Goal: Task Accomplishment & Management: Manage account settings

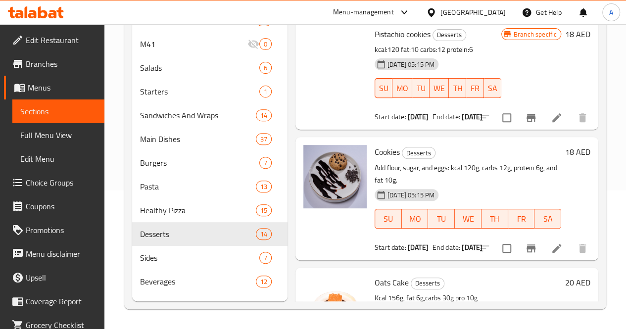
scroll to position [126, 0]
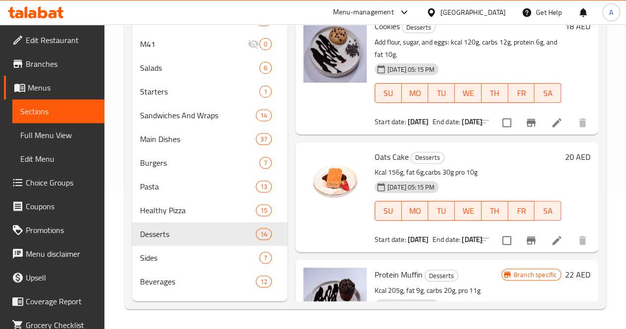
click at [371, 6] on div "Menu-management" at bounding box center [363, 12] width 61 height 12
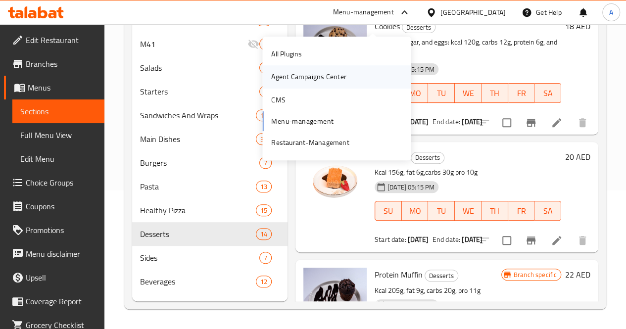
click at [311, 71] on div "Agent Campaigns Center" at bounding box center [308, 76] width 75 height 11
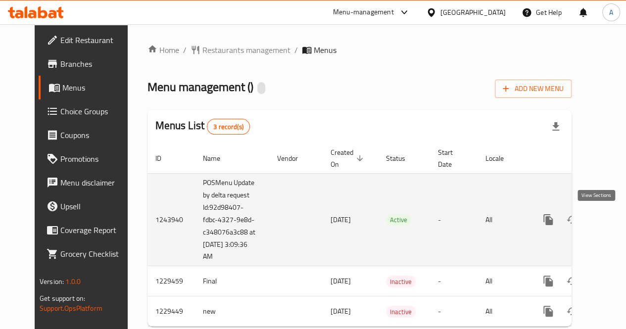
click at [614, 219] on icon "enhanced table" at bounding box center [620, 220] width 12 height 12
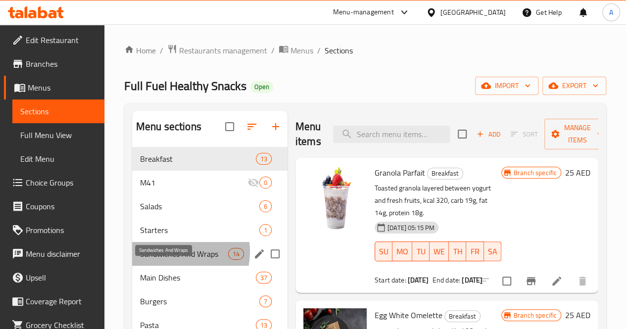
click at [167, 260] on span "Sandwiches And Wraps" at bounding box center [184, 254] width 88 height 12
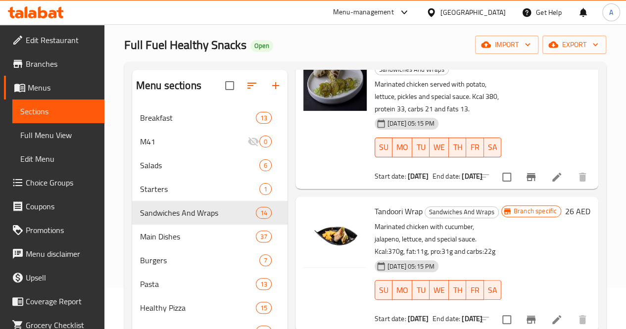
scroll to position [547, 0]
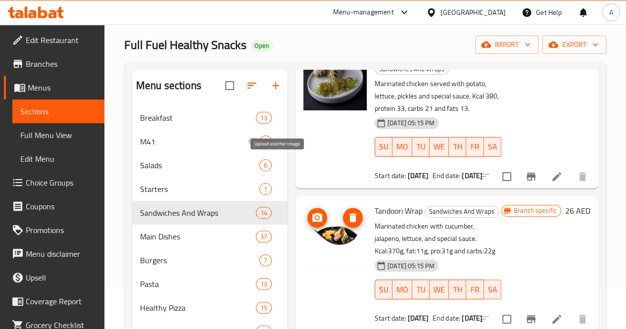
click at [312, 213] on icon "upload picture" at bounding box center [317, 217] width 10 height 9
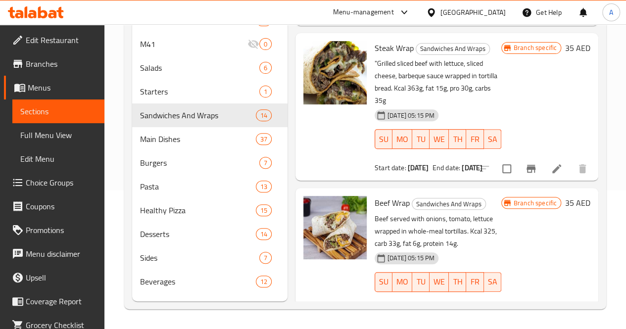
scroll to position [149, 0]
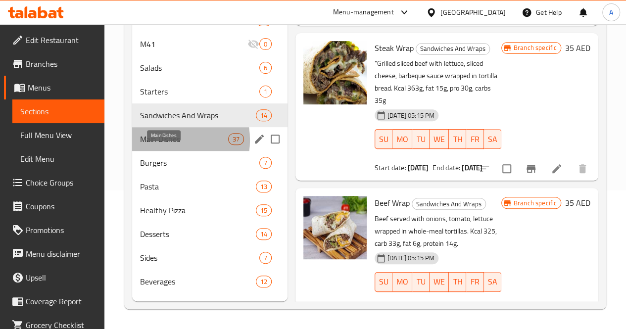
click at [160, 145] on span "Main Dishes" at bounding box center [184, 139] width 88 height 12
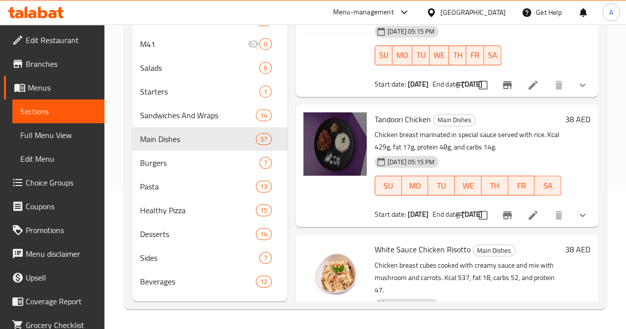
scroll to position [2275, 0]
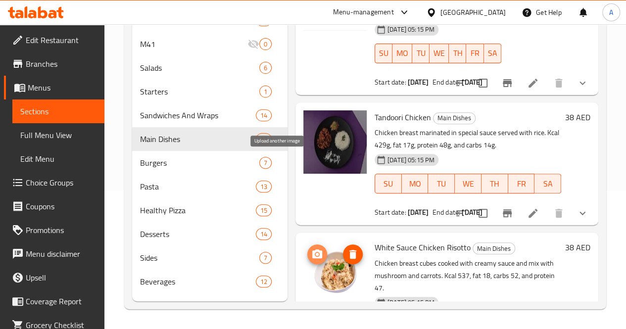
click at [311, 249] on icon "upload picture" at bounding box center [317, 255] width 12 height 12
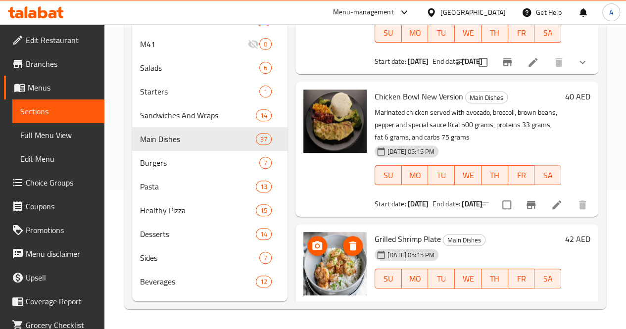
scroll to position [3006, 0]
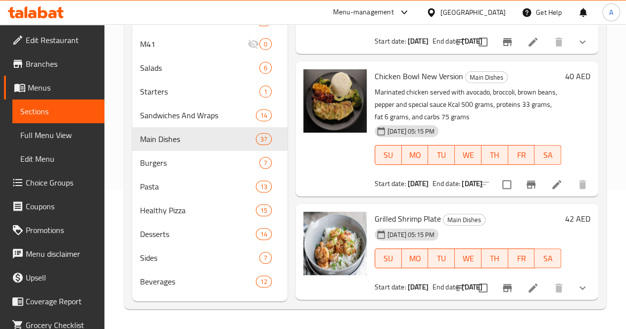
click at [620, 163] on div "Home / Restaurants management / Menus / Sections Full Fuel Healthy Snacks Open …" at bounding box center [365, 108] width 522 height 444
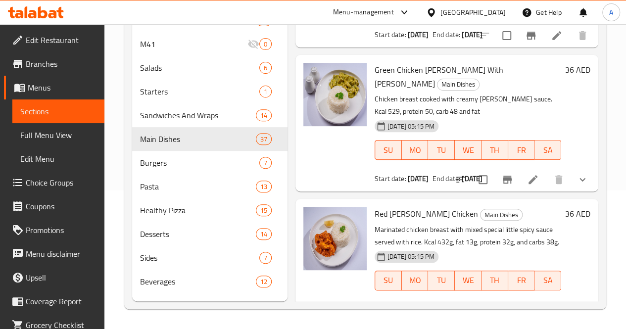
scroll to position [1760, 0]
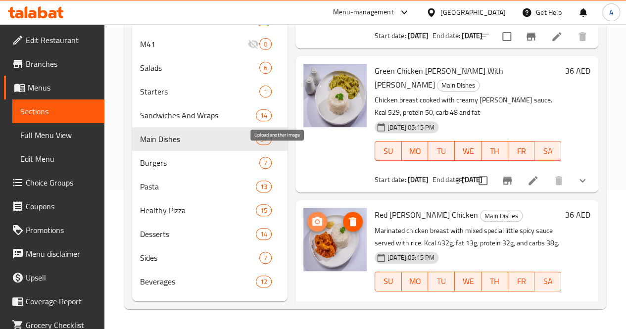
click at [311, 216] on icon "upload picture" at bounding box center [317, 222] width 12 height 12
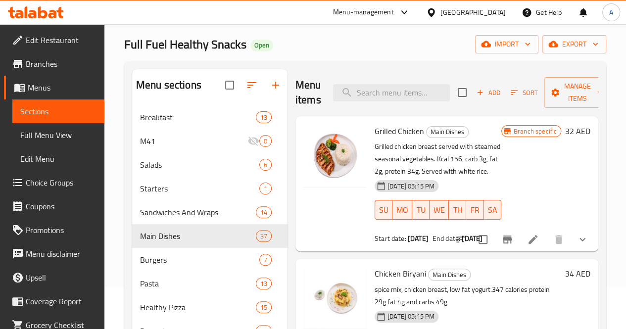
scroll to position [41, 0]
click at [312, 139] on icon "upload picture" at bounding box center [317, 138] width 10 height 9
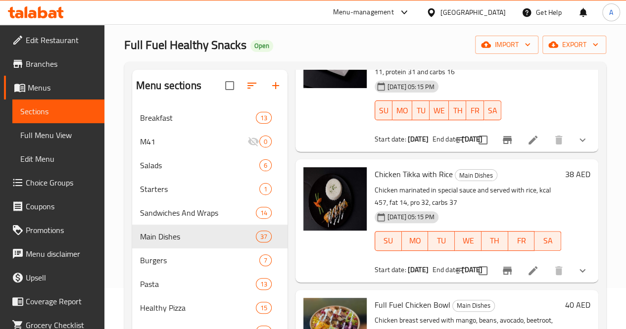
scroll to position [2733, 0]
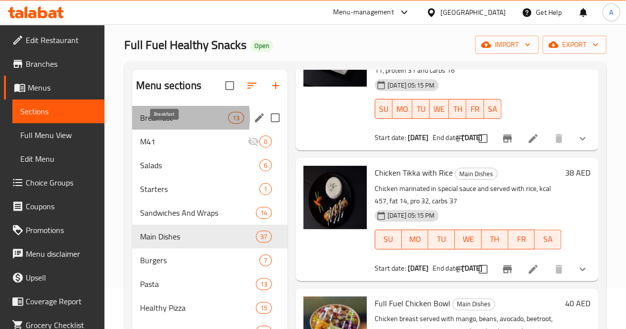
click at [169, 124] on span "Breakfast" at bounding box center [184, 118] width 88 height 12
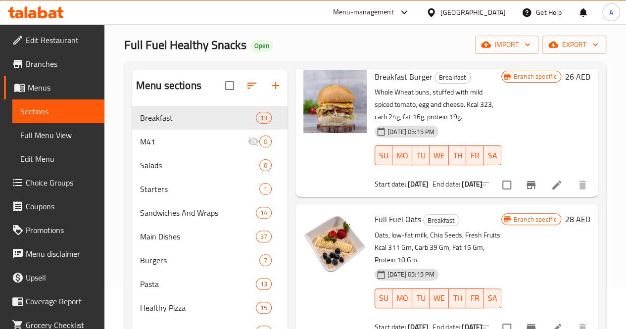
scroll to position [585, 0]
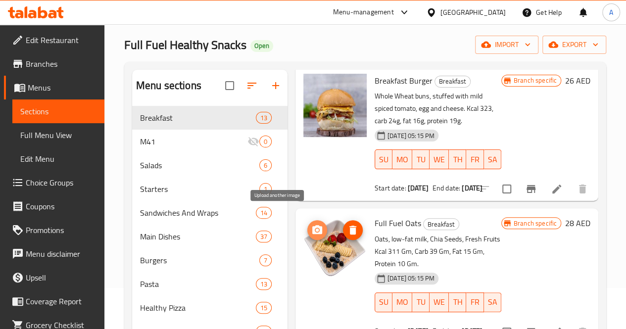
click at [311, 224] on icon "upload picture" at bounding box center [317, 230] width 12 height 12
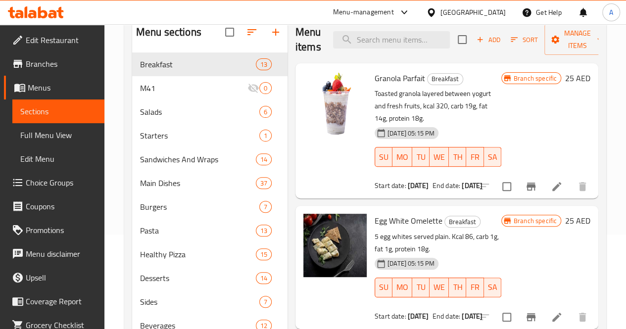
scroll to position [94, 0]
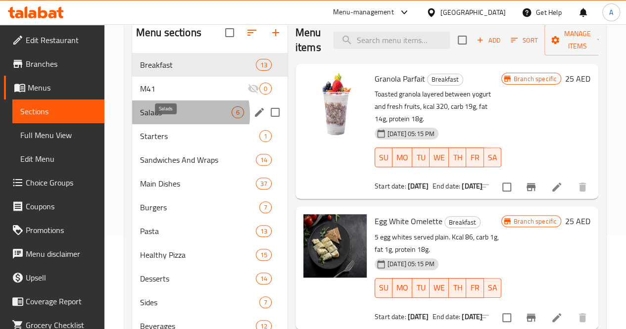
click at [164, 118] on span "Salads" at bounding box center [186, 112] width 92 height 12
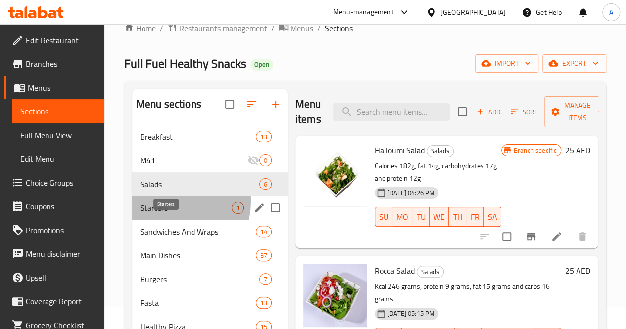
click at [169, 214] on span "Starters" at bounding box center [186, 208] width 92 height 12
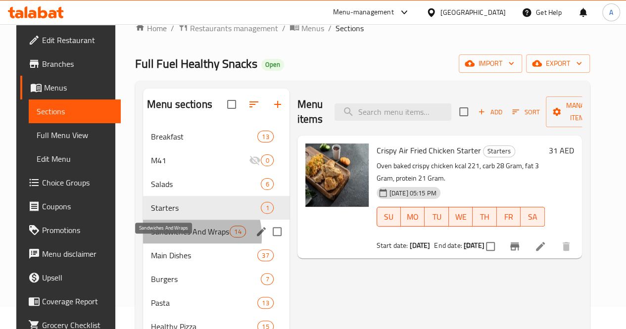
click at [171, 238] on span "Sandwiches And Wraps" at bounding box center [190, 232] width 79 height 12
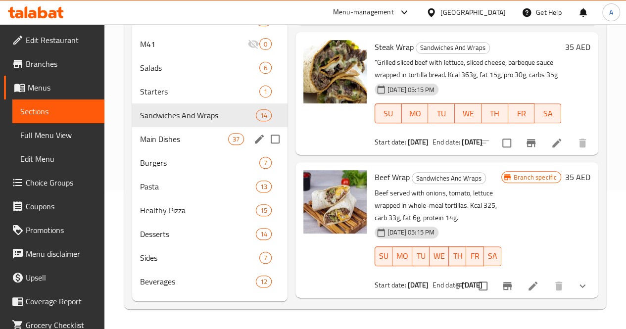
scroll to position [149, 0]
